Goal: Task Accomplishment & Management: Manage account settings

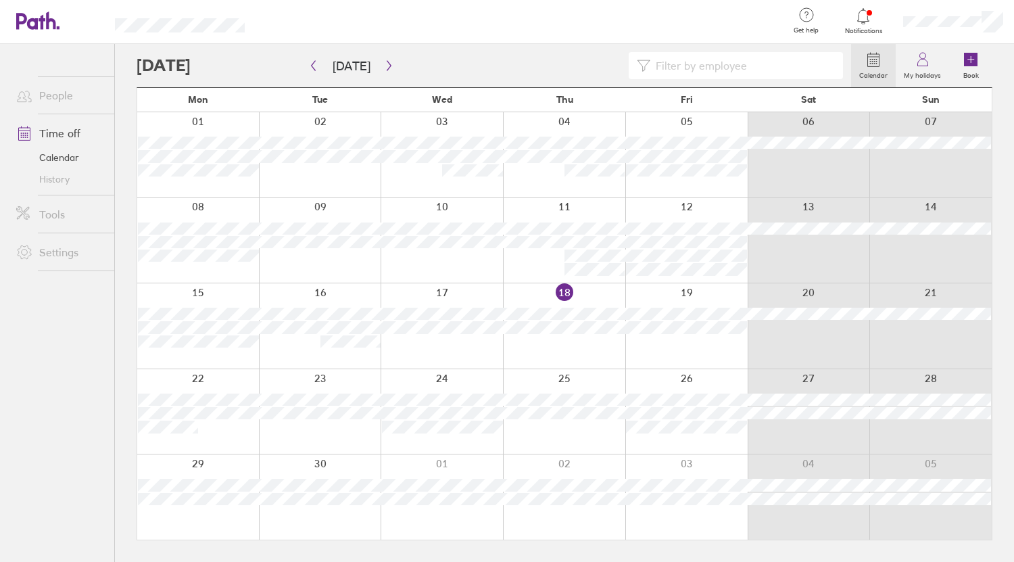
click at [944, 29] on div at bounding box center [954, 21] width 122 height 43
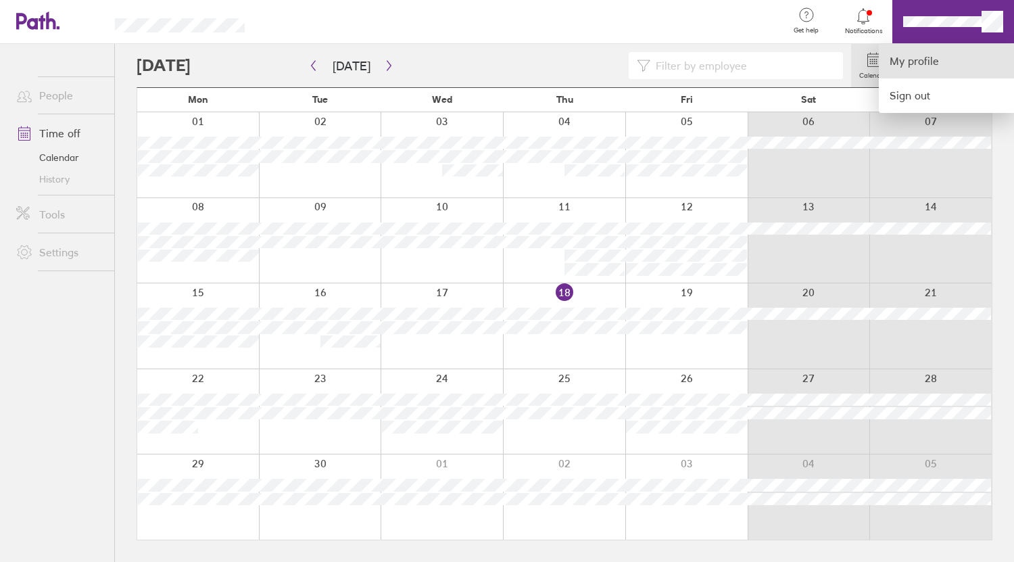
click at [922, 64] on link "My profile" at bounding box center [946, 61] width 135 height 34
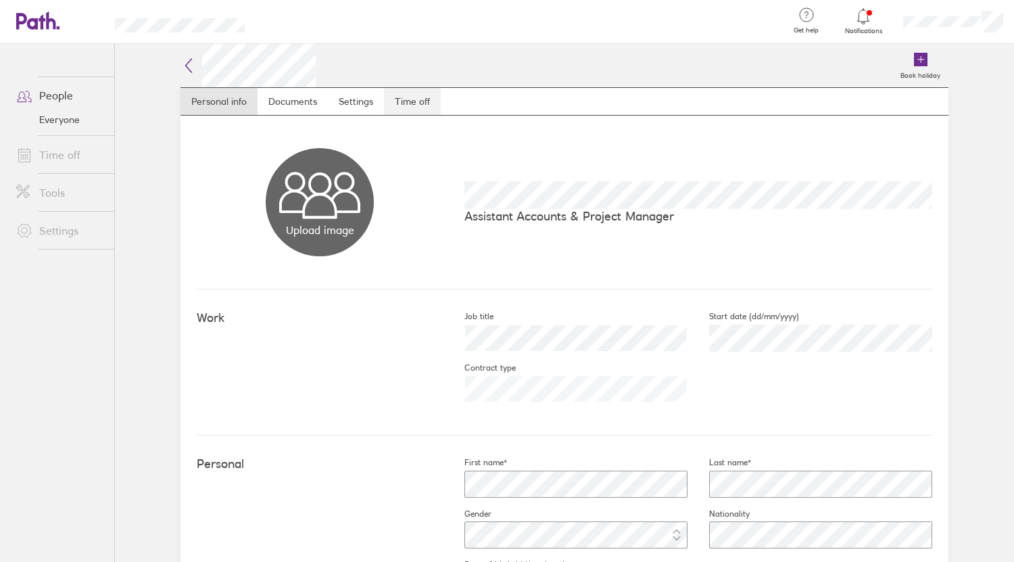
click at [408, 108] on link "Time off" at bounding box center [412, 101] width 57 height 27
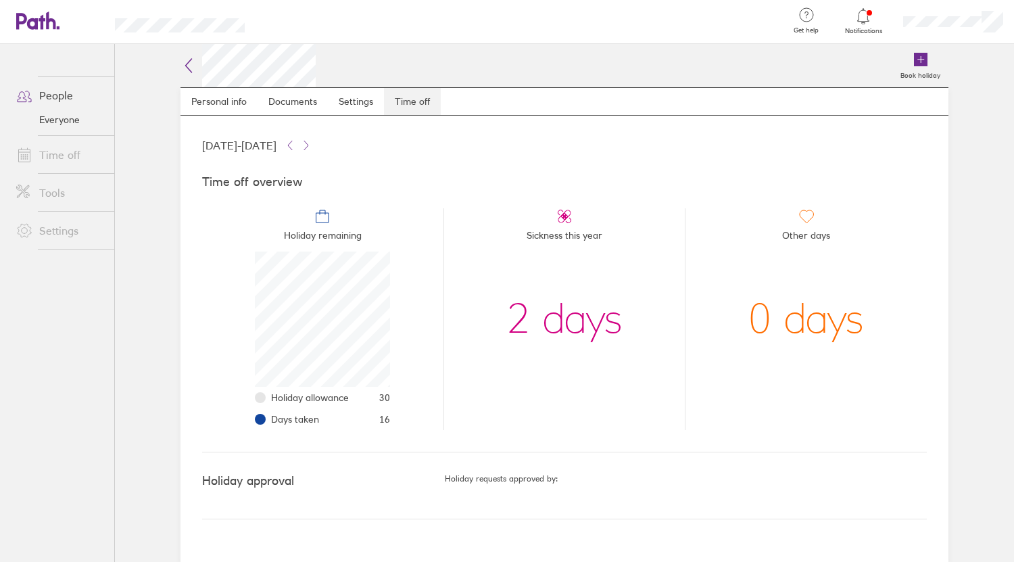
scroll to position [135, 135]
